Goal: Information Seeking & Learning: Learn about a topic

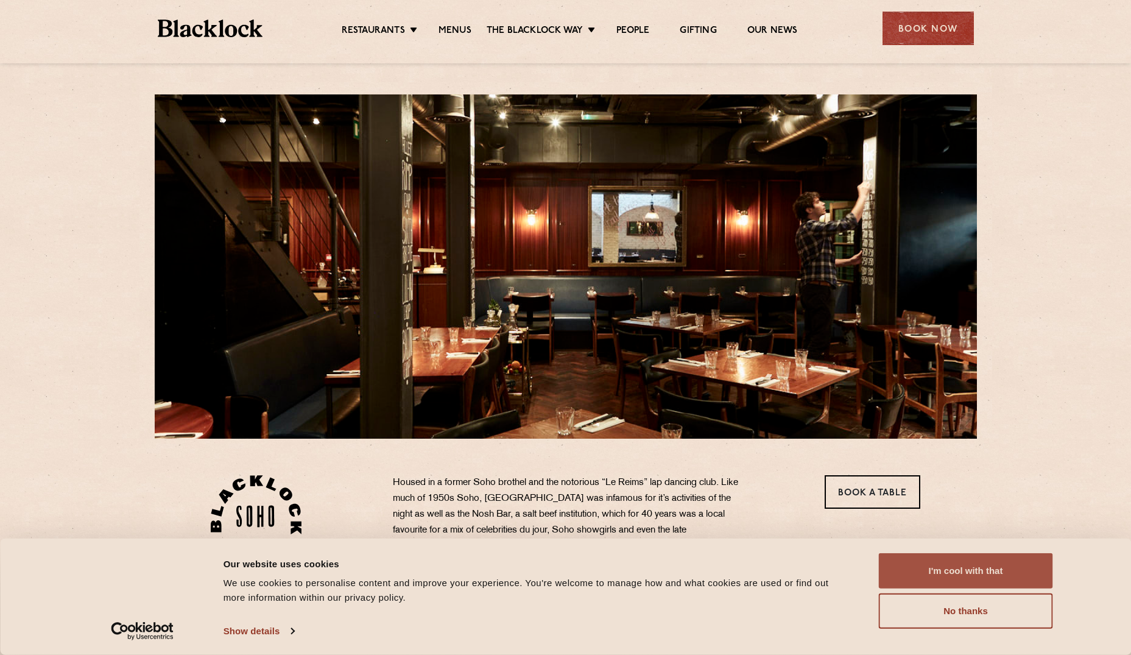
click at [945, 554] on button "I'm cool with that" at bounding box center [966, 570] width 174 height 35
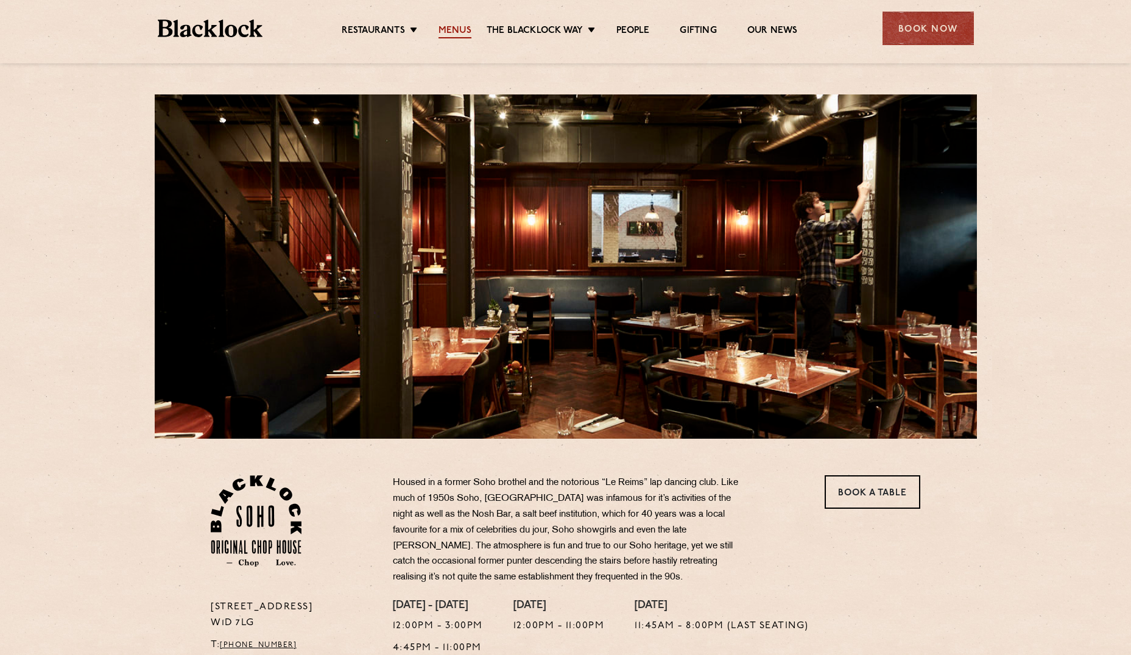
click at [461, 27] on link "Menus" at bounding box center [454, 31] width 33 height 13
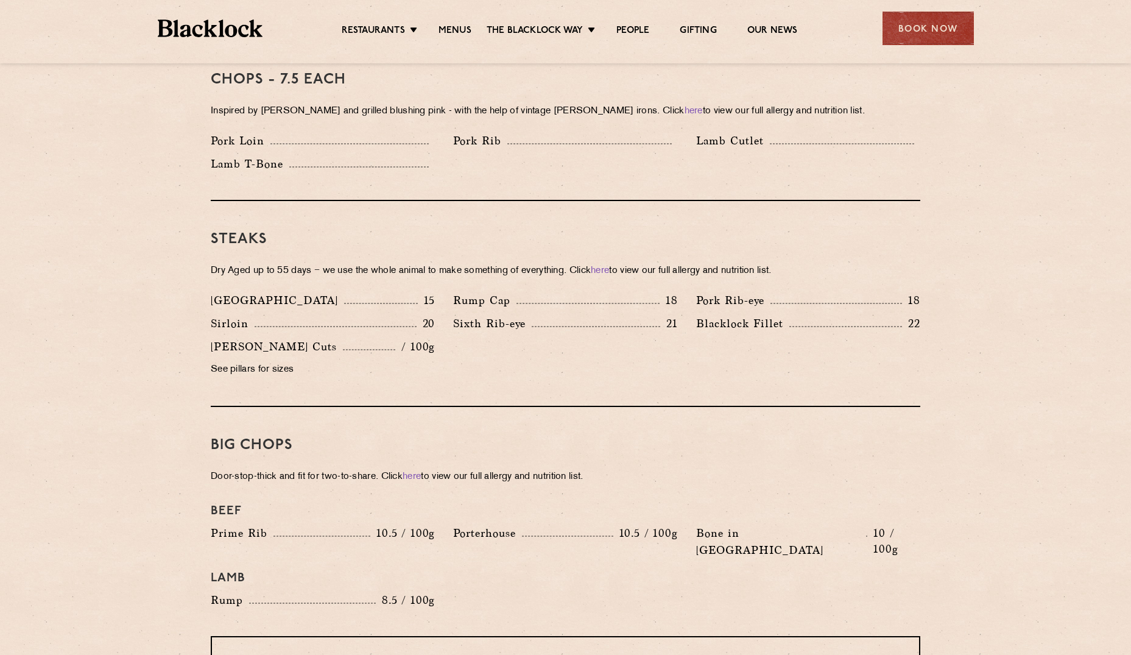
scroll to position [1002, 0]
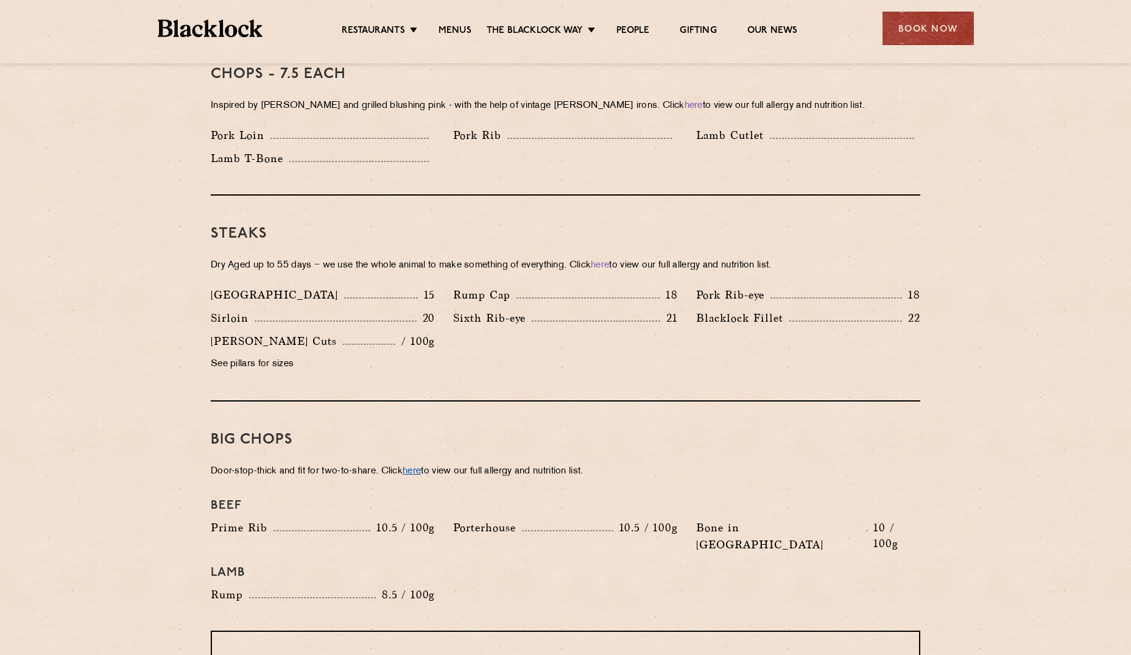
click at [414, 466] on link "here" at bounding box center [412, 470] width 18 height 9
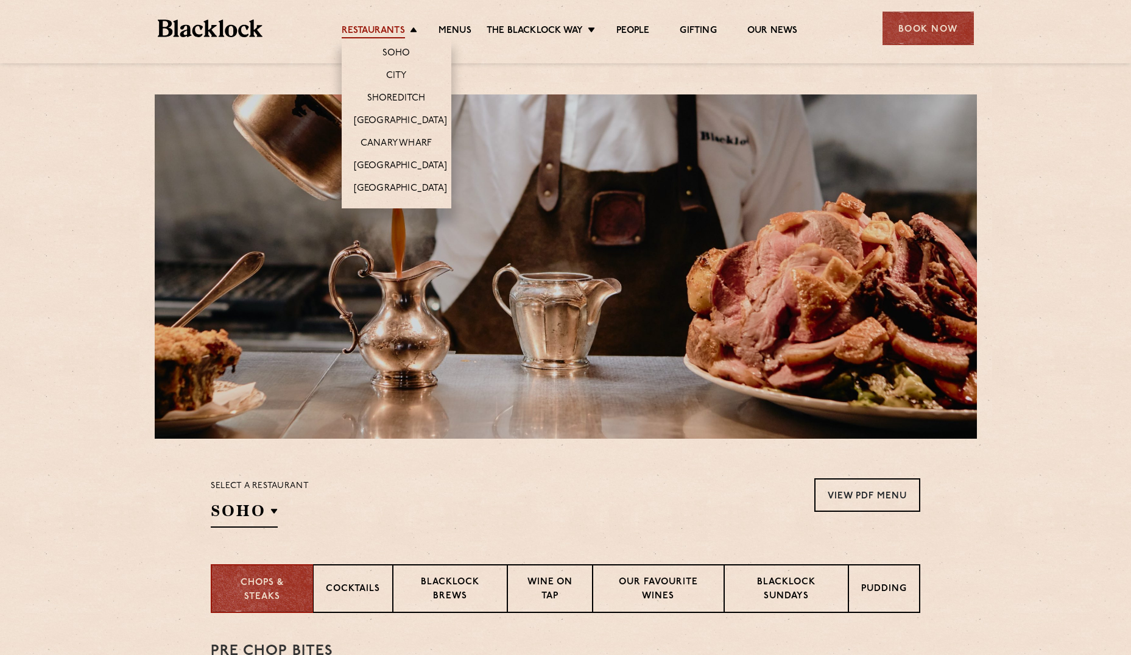
scroll to position [0, 0]
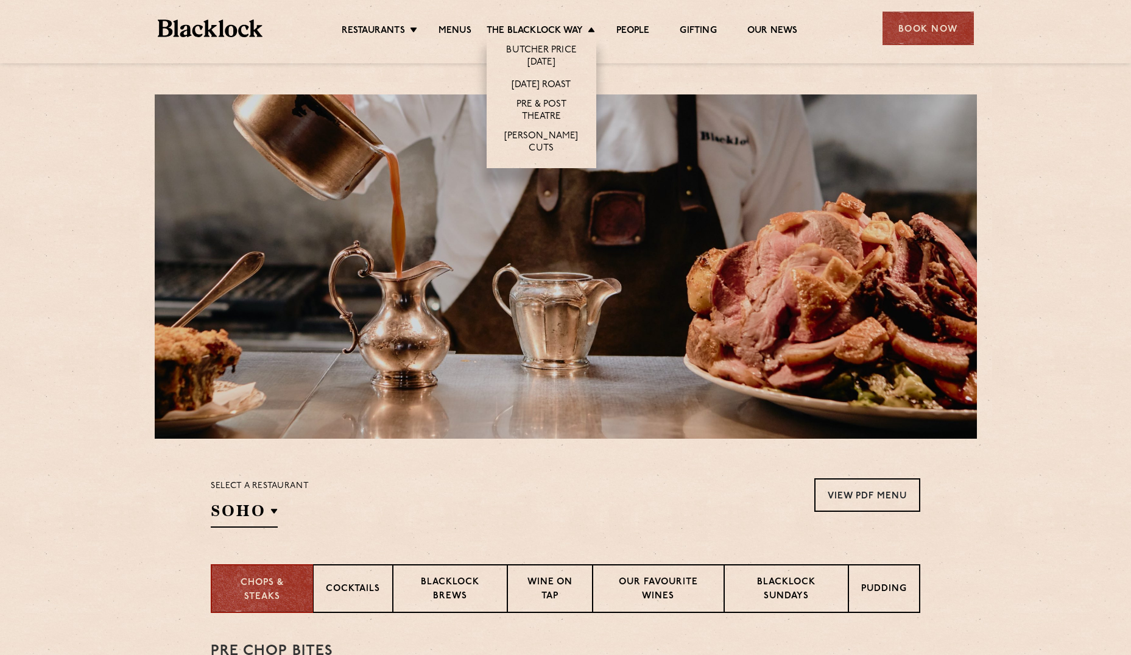
click at [536, 43] on li "Butcher Price [DATE]" at bounding box center [542, 55] width 110 height 35
click at [536, 54] on link "Butcher Price [DATE]" at bounding box center [541, 57] width 85 height 26
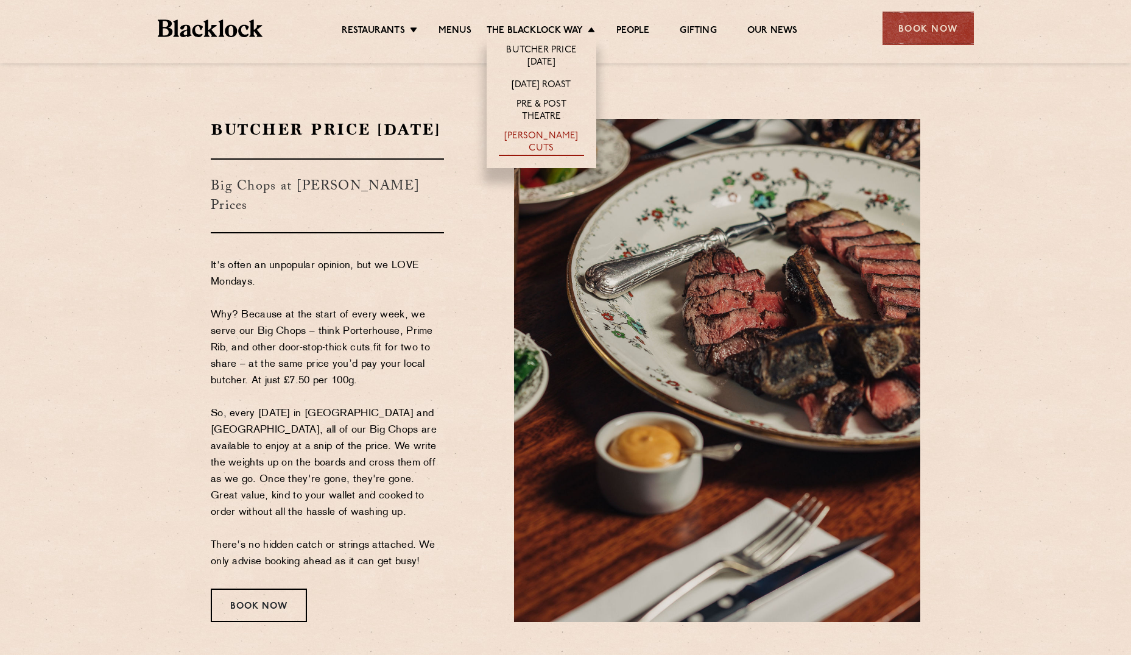
click at [551, 133] on link "[PERSON_NAME] Cuts" at bounding box center [541, 143] width 85 height 26
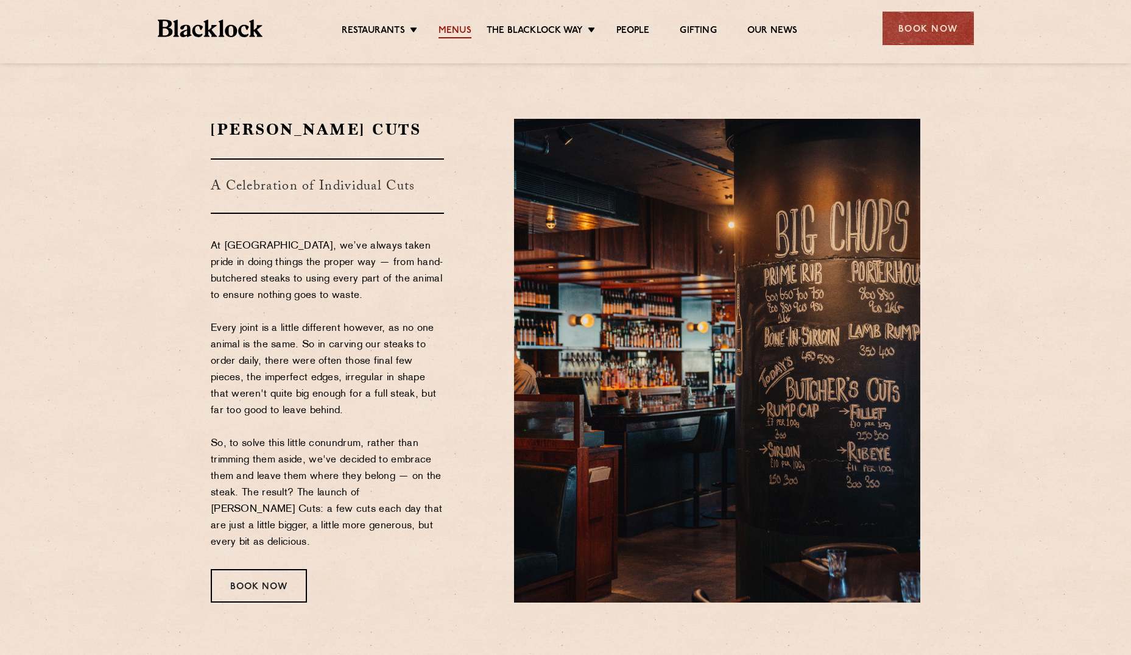
click at [449, 32] on link "Menus" at bounding box center [454, 31] width 33 height 13
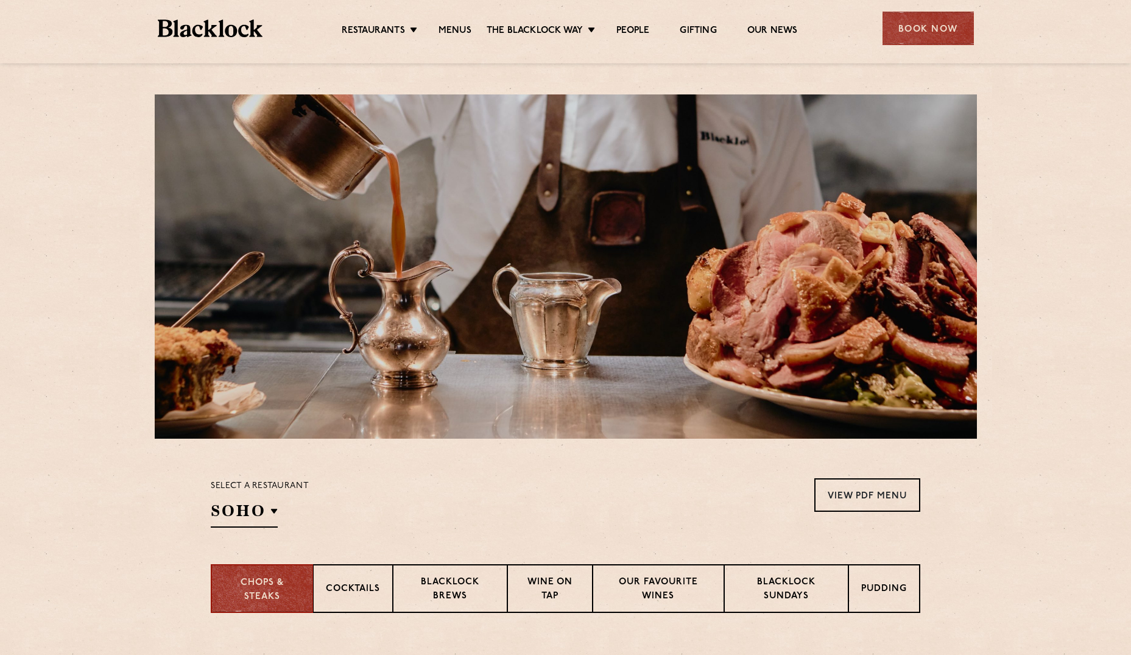
scroll to position [423, 0]
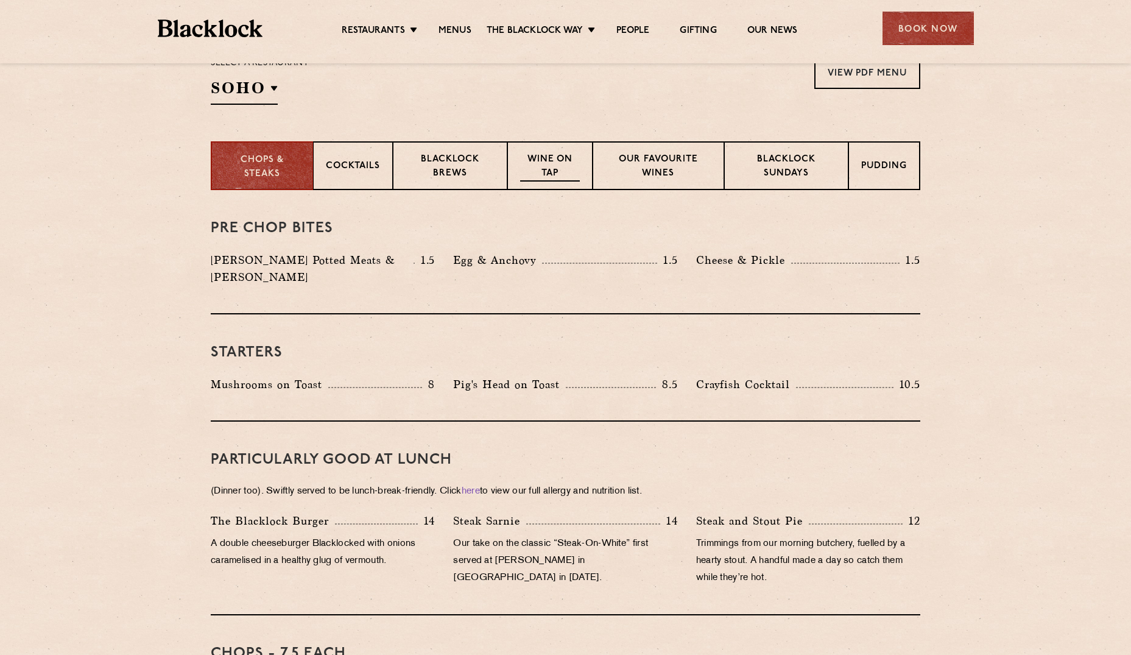
click at [553, 174] on p "Wine on Tap" at bounding box center [550, 167] width 60 height 29
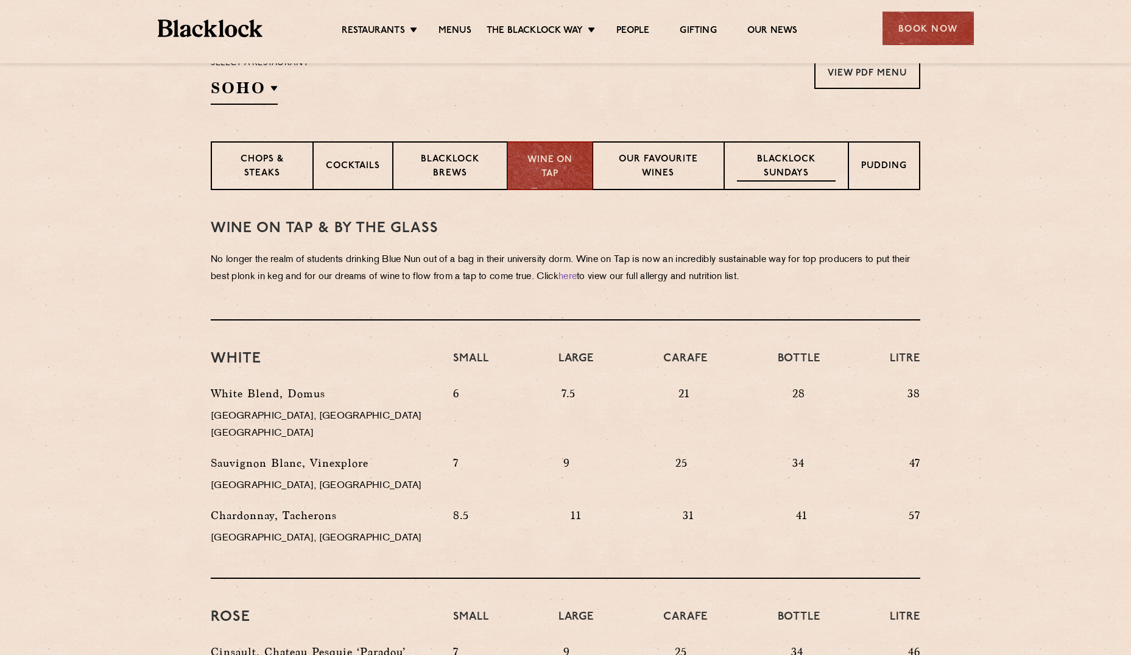
click at [756, 146] on div "Blacklock Sundays" at bounding box center [786, 165] width 124 height 49
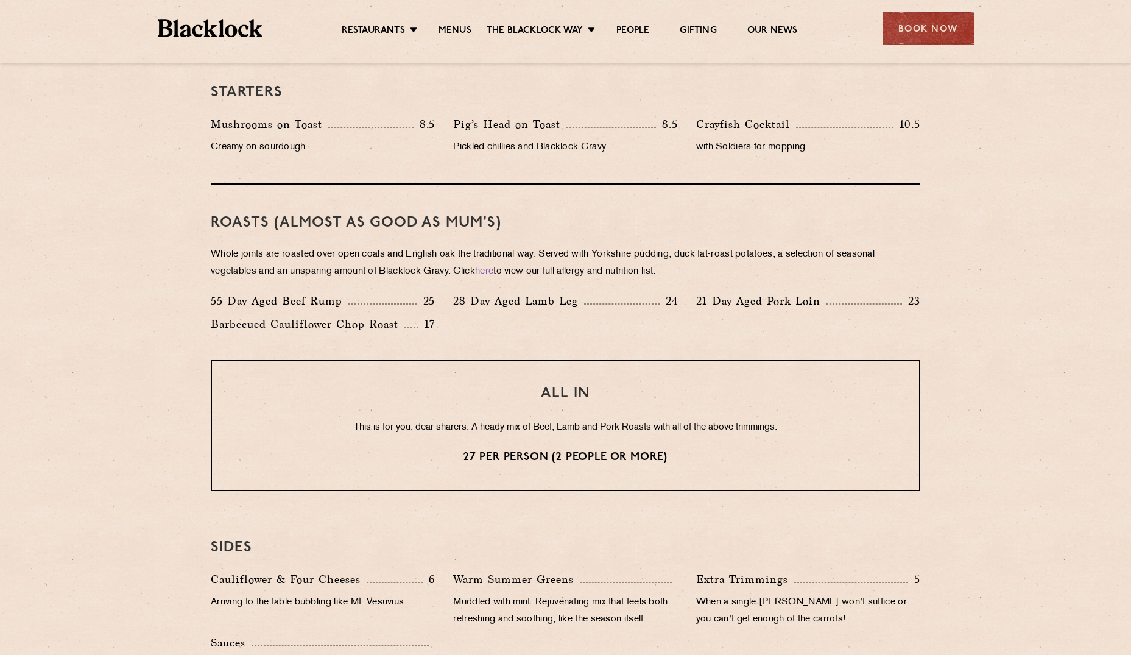
scroll to position [934, 0]
